Goal: Task Accomplishment & Management: Use online tool/utility

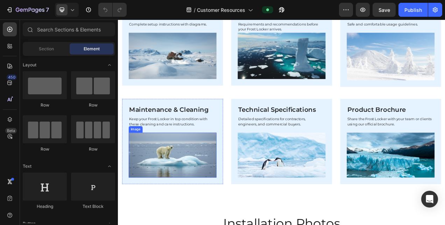
scroll to position [420, 0]
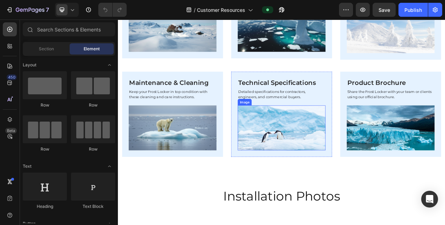
click at [295, 151] on img at bounding box center [327, 159] width 113 height 58
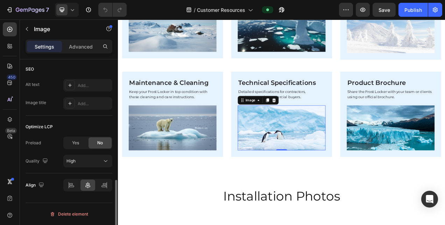
scroll to position [272, 0]
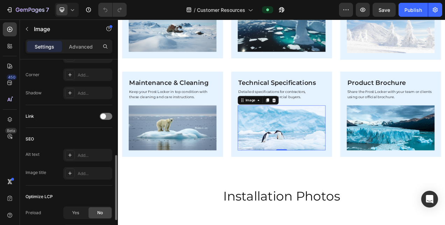
click at [107, 117] on div at bounding box center [106, 116] width 13 height 7
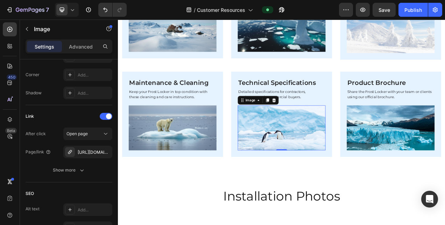
click at [94, 134] on div "Open page" at bounding box center [84, 134] width 36 height 6
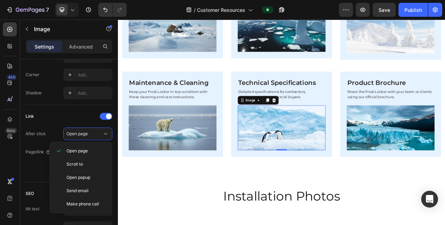
click at [89, 132] on div "Open page" at bounding box center [84, 134] width 36 height 6
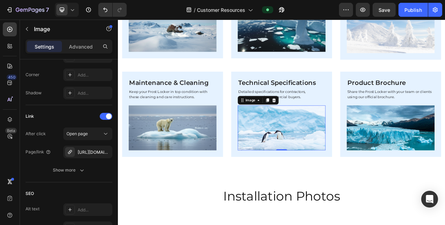
click at [0, 0] on icon "button" at bounding box center [0, 0] width 0 height 0
click at [86, 154] on div "Add..." at bounding box center [94, 152] width 33 height 6
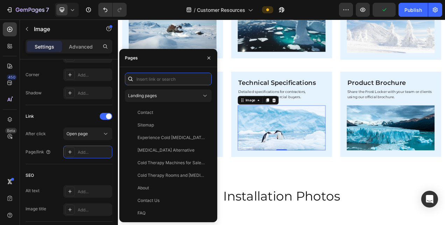
click at [147, 80] on input "text" at bounding box center [168, 79] width 87 height 13
paste input "[URL][DOMAIN_NAME]"
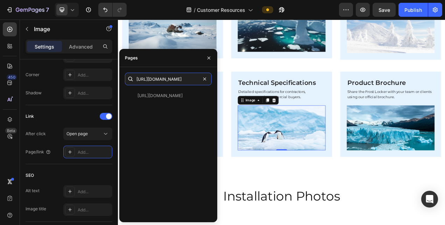
type input "[URL][DOMAIN_NAME]"
click at [160, 96] on div "[URL][DOMAIN_NAME]" at bounding box center [159, 96] width 45 height 6
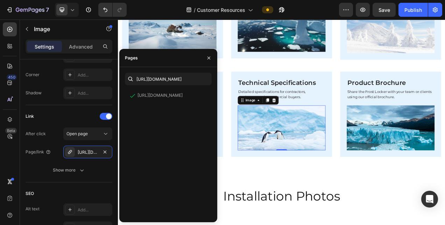
click at [73, 173] on div "Show more" at bounding box center [69, 170] width 33 height 7
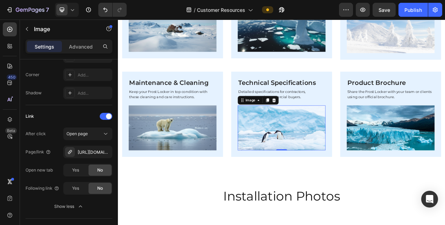
click at [77, 169] on span "Yes" at bounding box center [75, 170] width 7 height 6
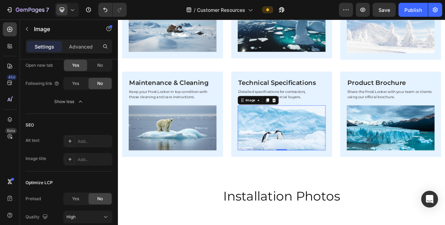
scroll to position [433, 0]
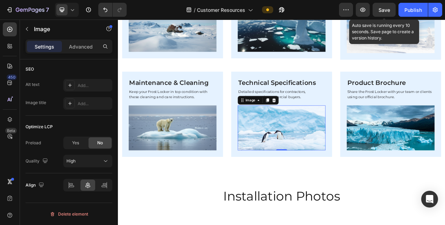
click at [378, 7] on button "Save" at bounding box center [383, 10] width 23 height 14
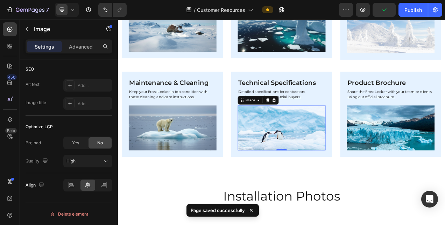
click at [407, 9] on div "Publish" at bounding box center [412, 9] width 17 height 7
